Goal: Check status: Check status

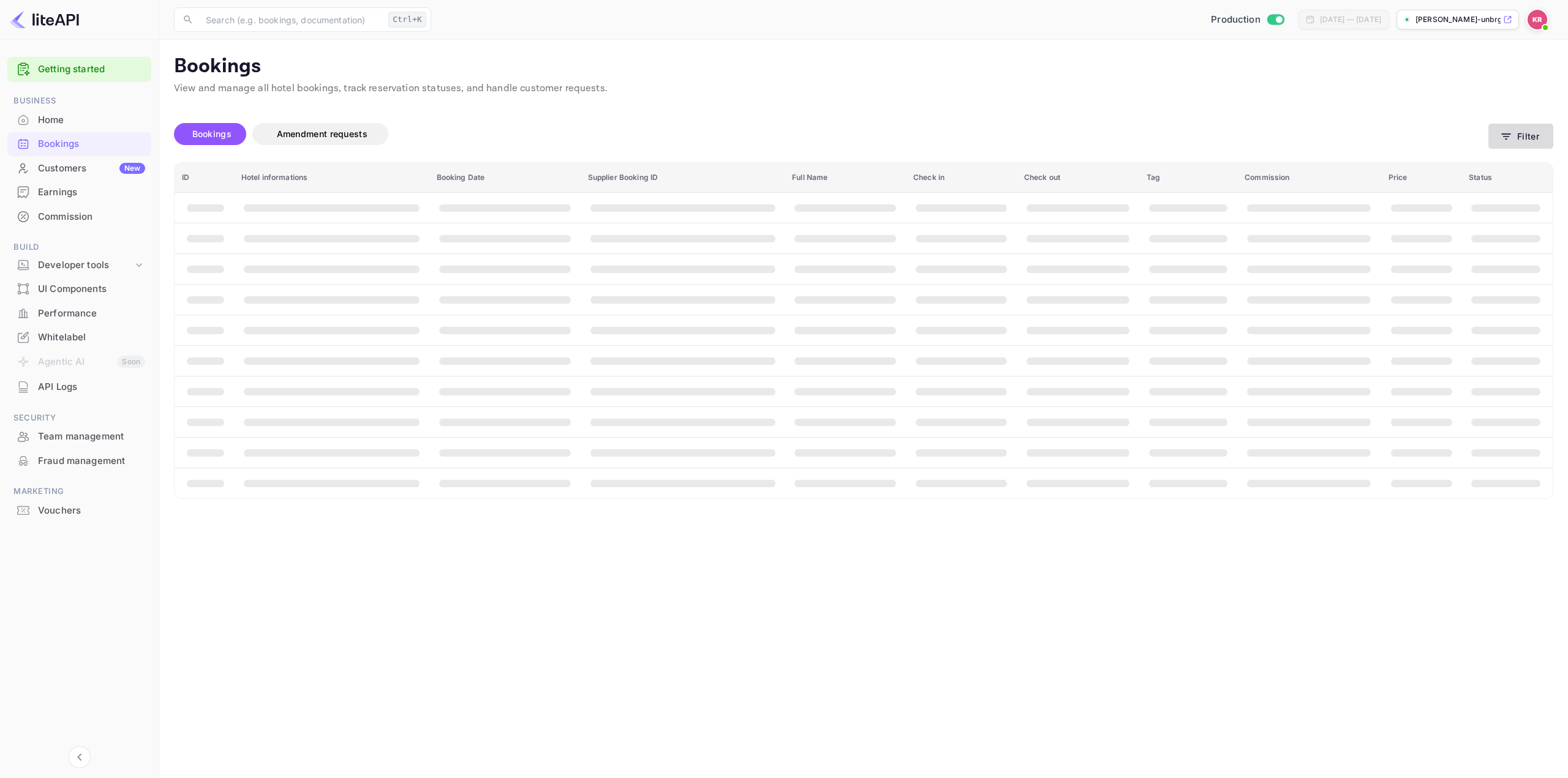
click at [1515, 127] on button "Filter" at bounding box center [1521, 136] width 65 height 25
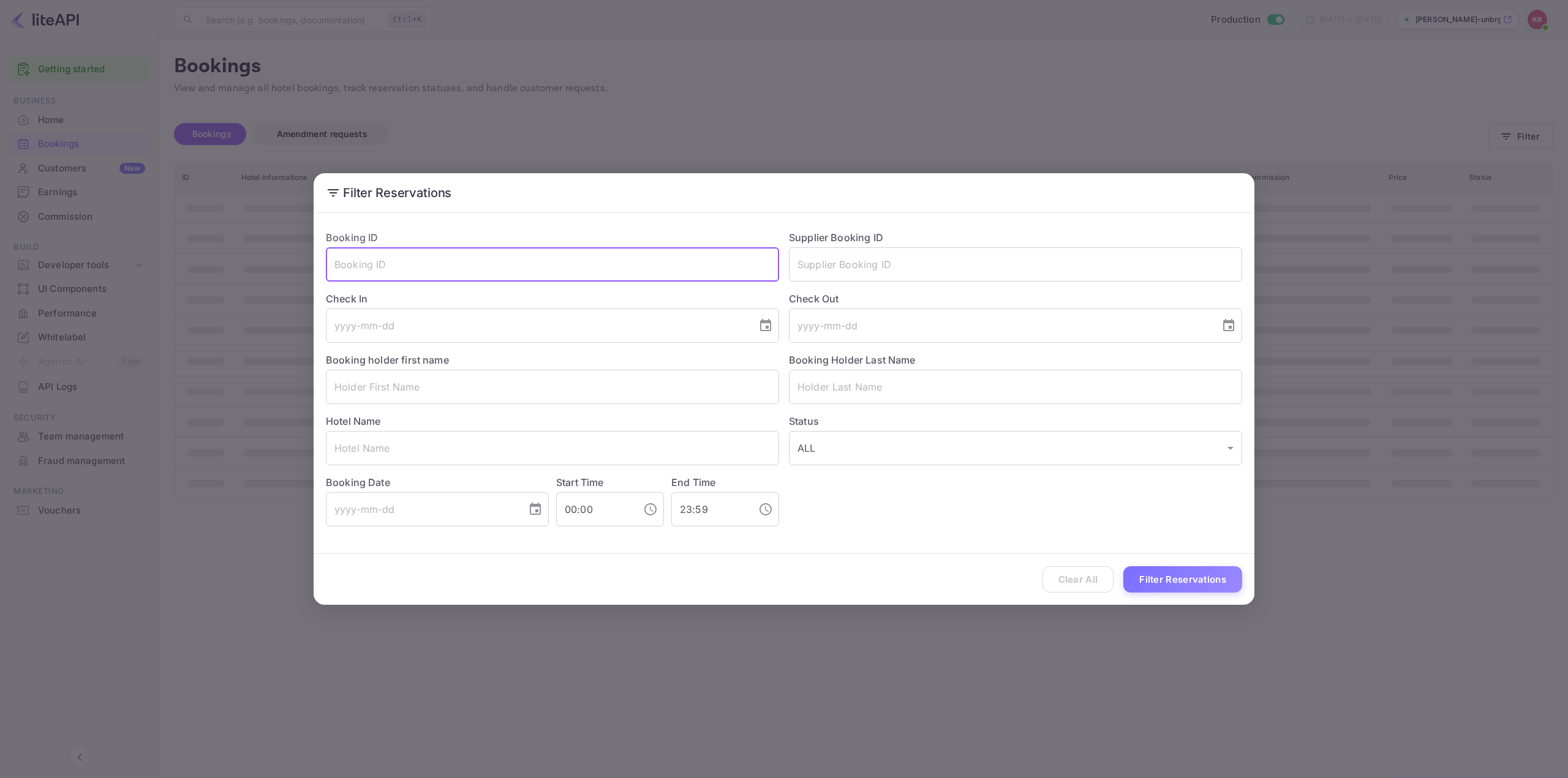
click at [732, 263] on input "text" at bounding box center [553, 265] width 453 height 34
paste input "gJ1gl0M17"
type input "gJ1gl0M17"
click at [1178, 576] on button "Filter Reservations" at bounding box center [1183, 580] width 119 height 27
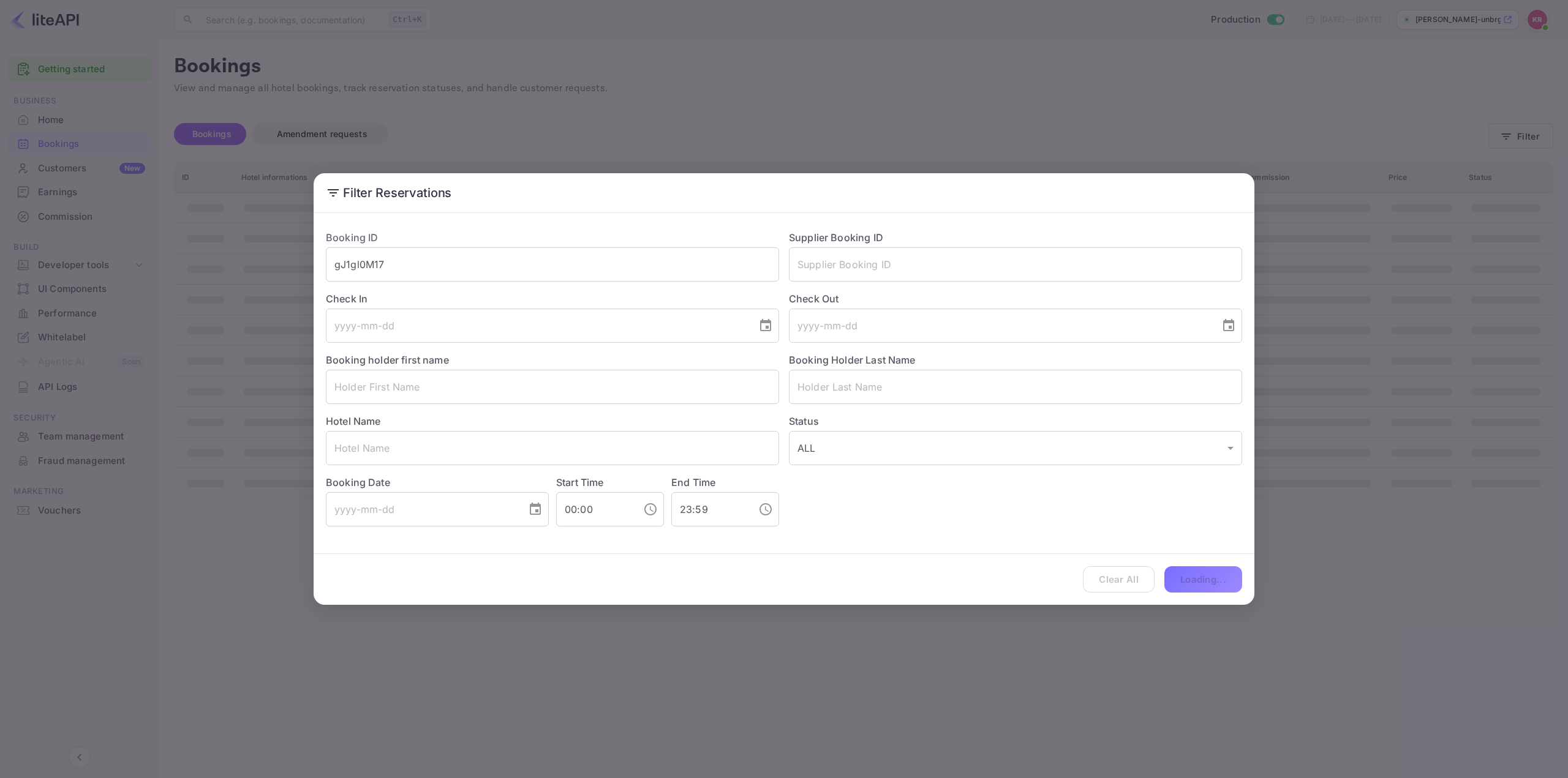
click at [1370, 358] on div "Filter Reservations Booking ID gJ1gl0M17 ​ Supplier Booking ID ​ Check In ​ Che…" at bounding box center [784, 389] width 1568 height 778
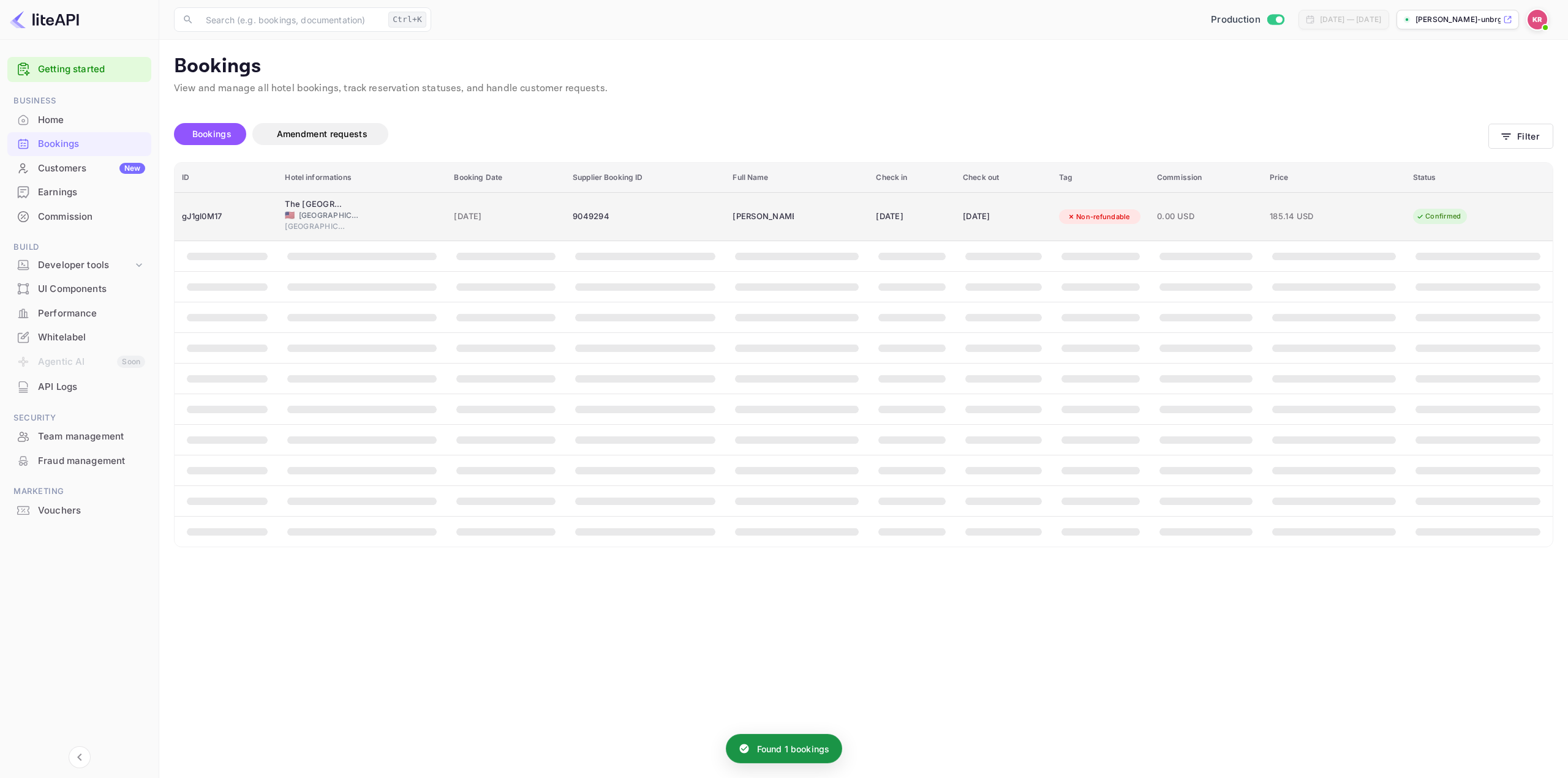
click at [808, 219] on td "[PERSON_NAME]" at bounding box center [797, 216] width 143 height 49
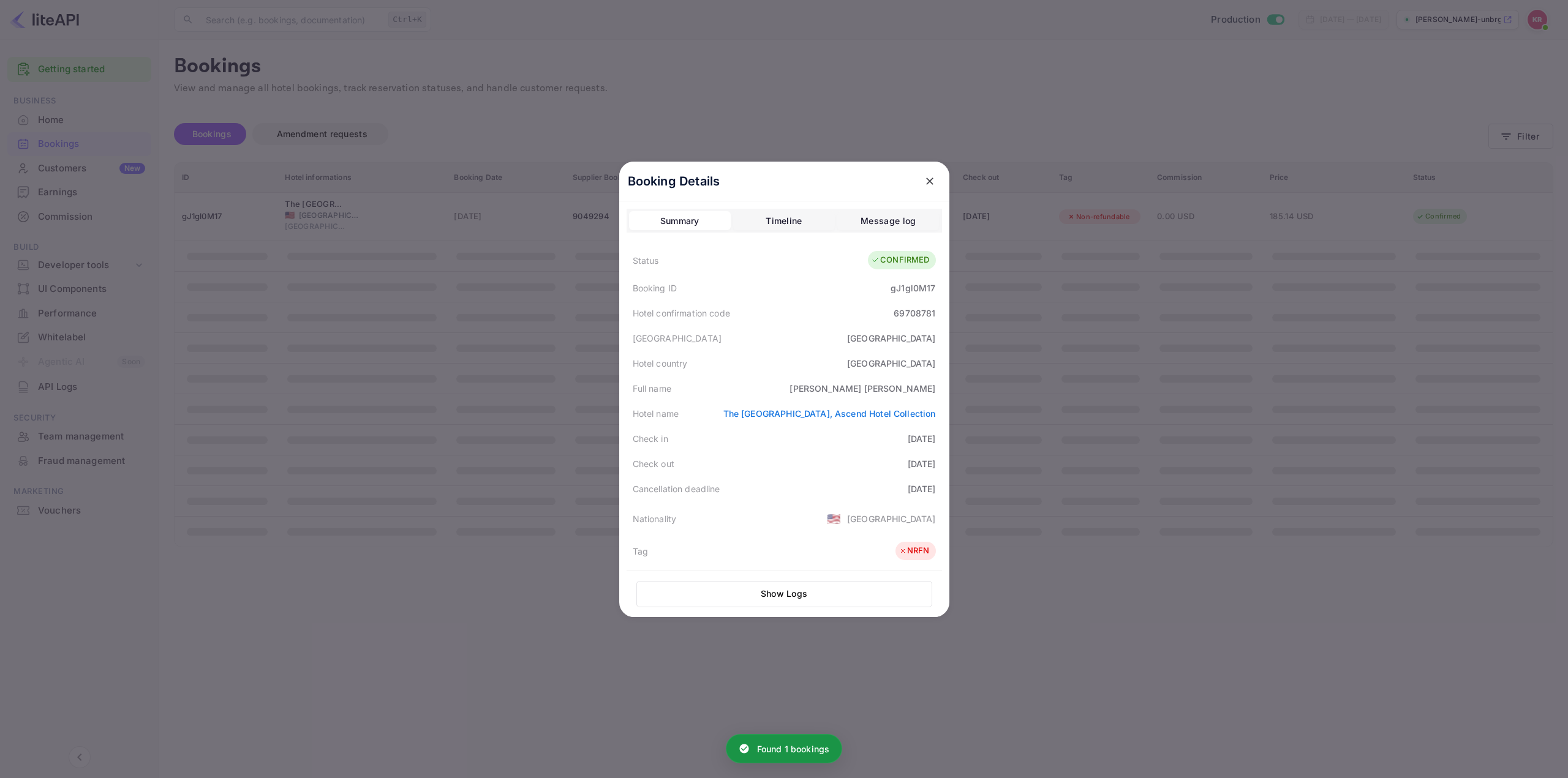
click at [904, 318] on div "69708781" at bounding box center [915, 313] width 42 height 12
click at [1077, 408] on div at bounding box center [784, 389] width 1568 height 778
